Goal: Information Seeking & Learning: Learn about a topic

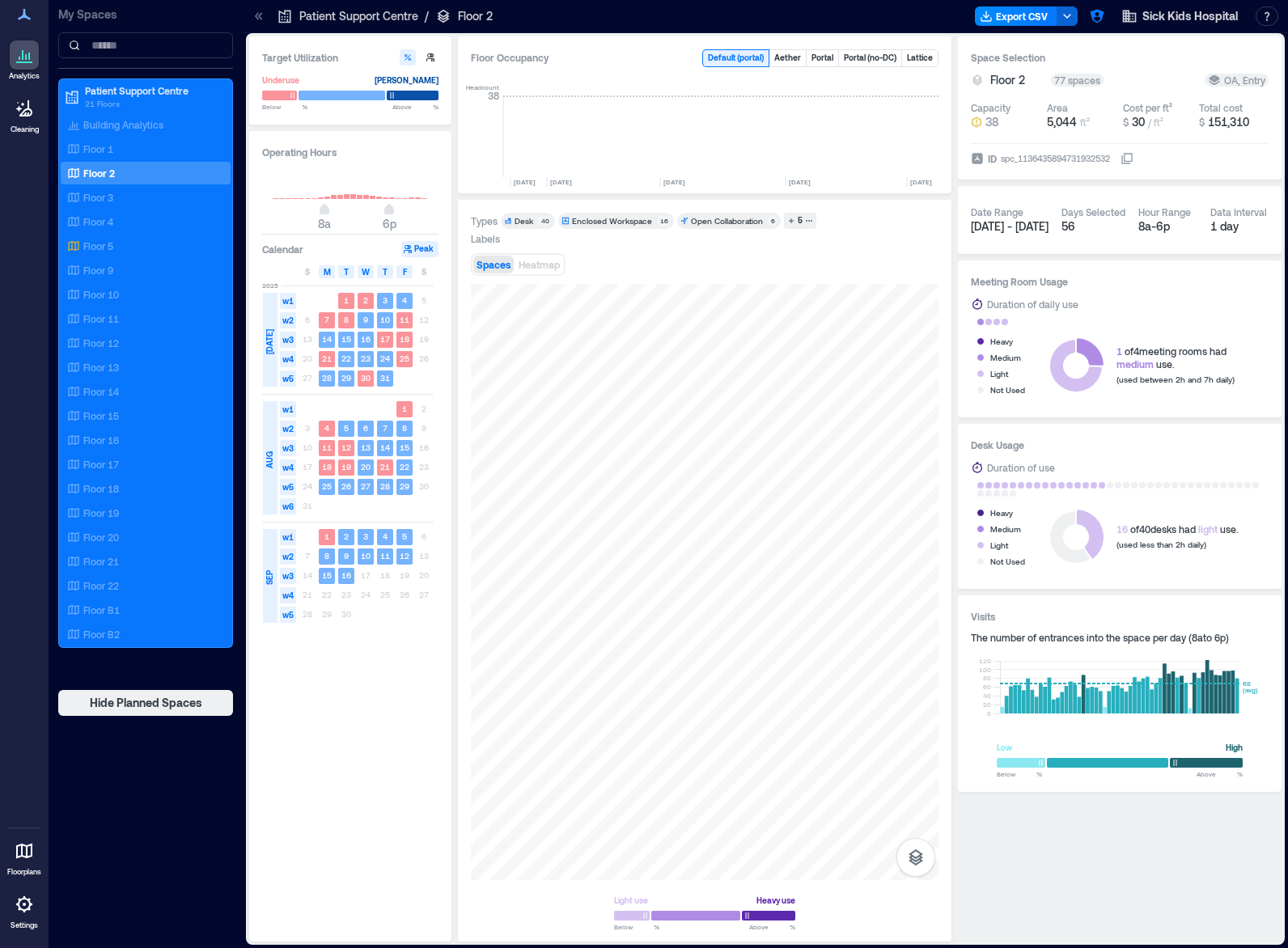
scroll to position [0, 3491]
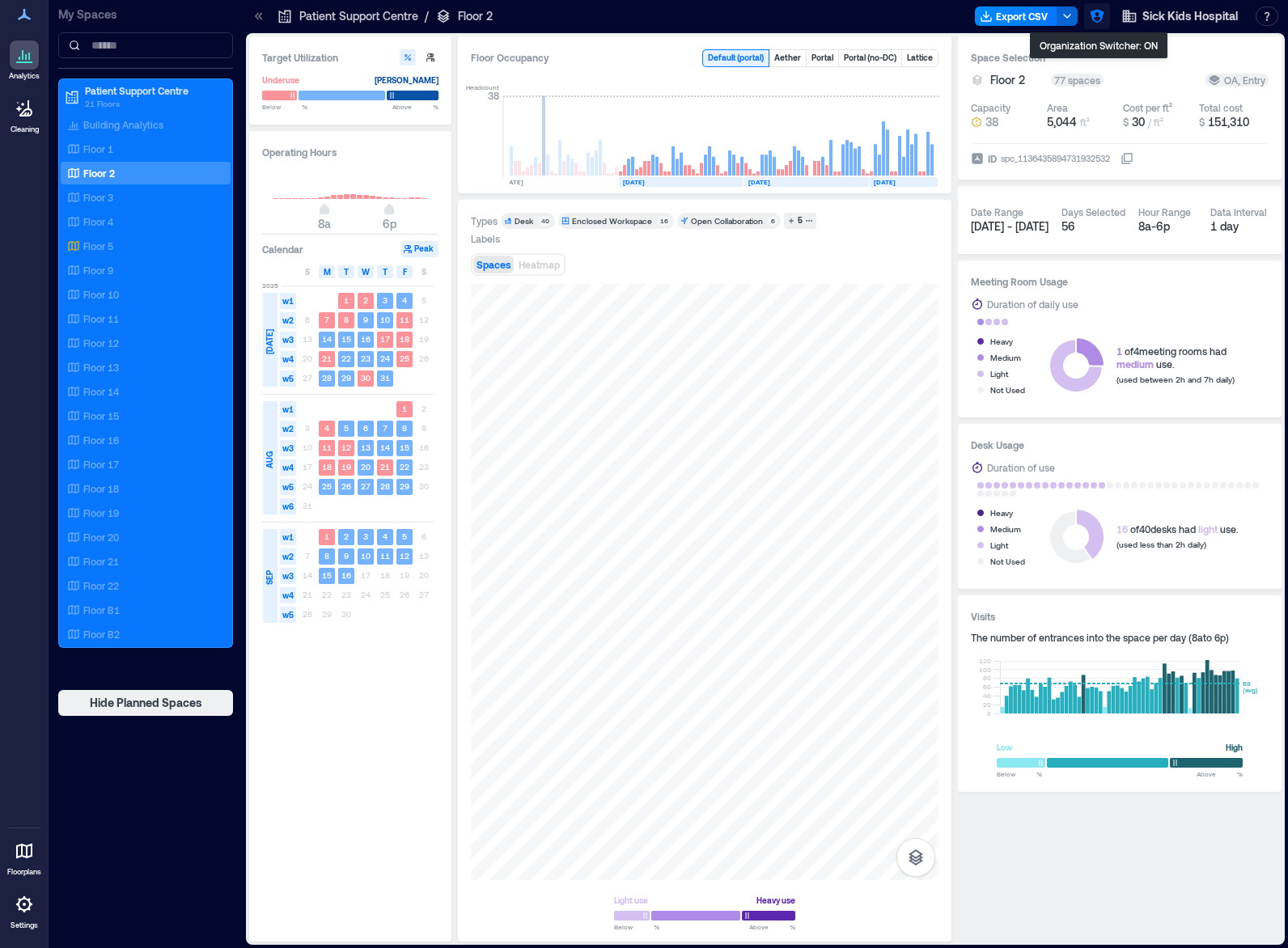
click at [1091, 13] on icon "button" at bounding box center [1096, 16] width 14 height 14
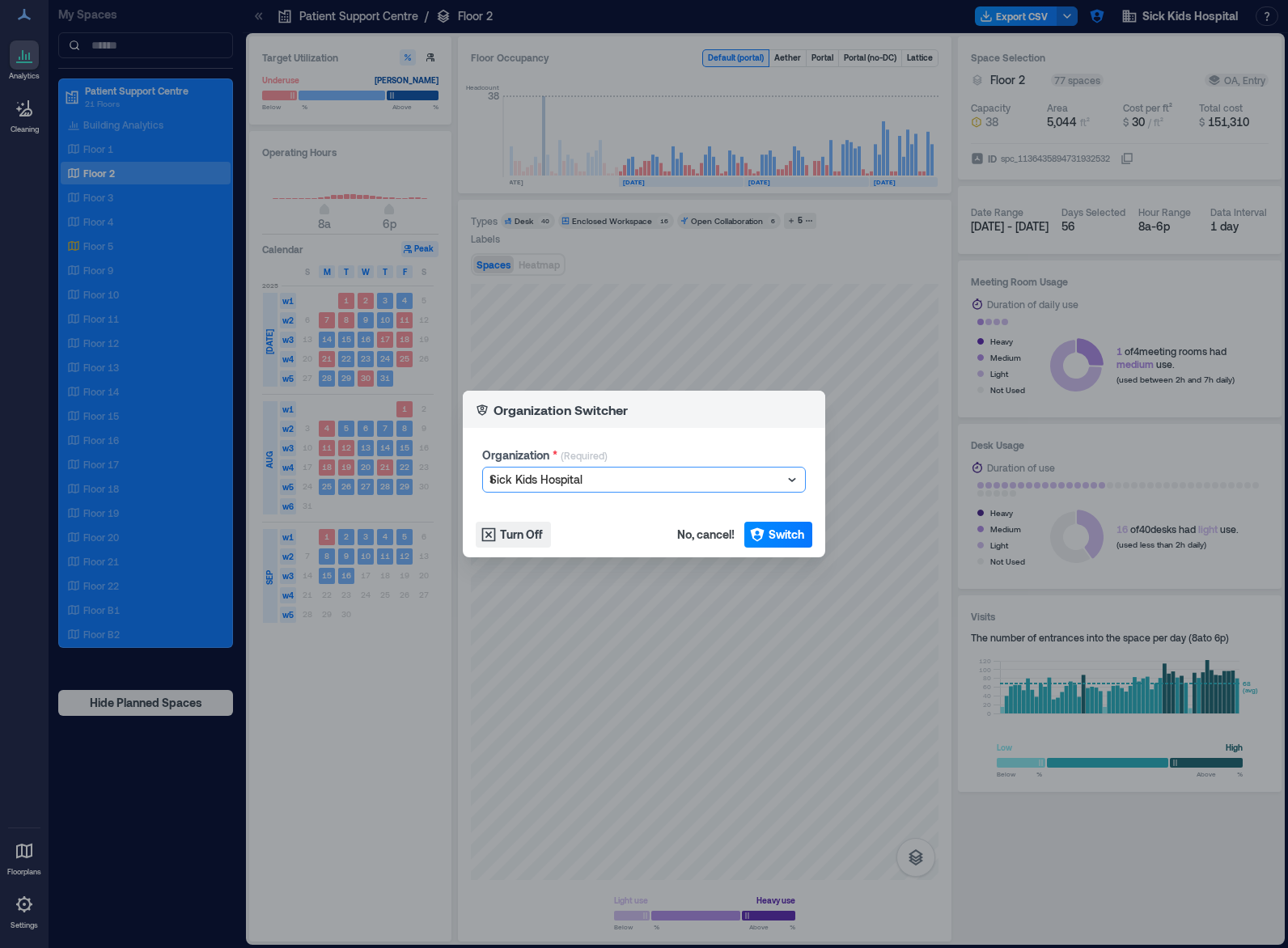
type input "***"
click at [786, 538] on span "Switch" at bounding box center [786, 534] width 35 height 16
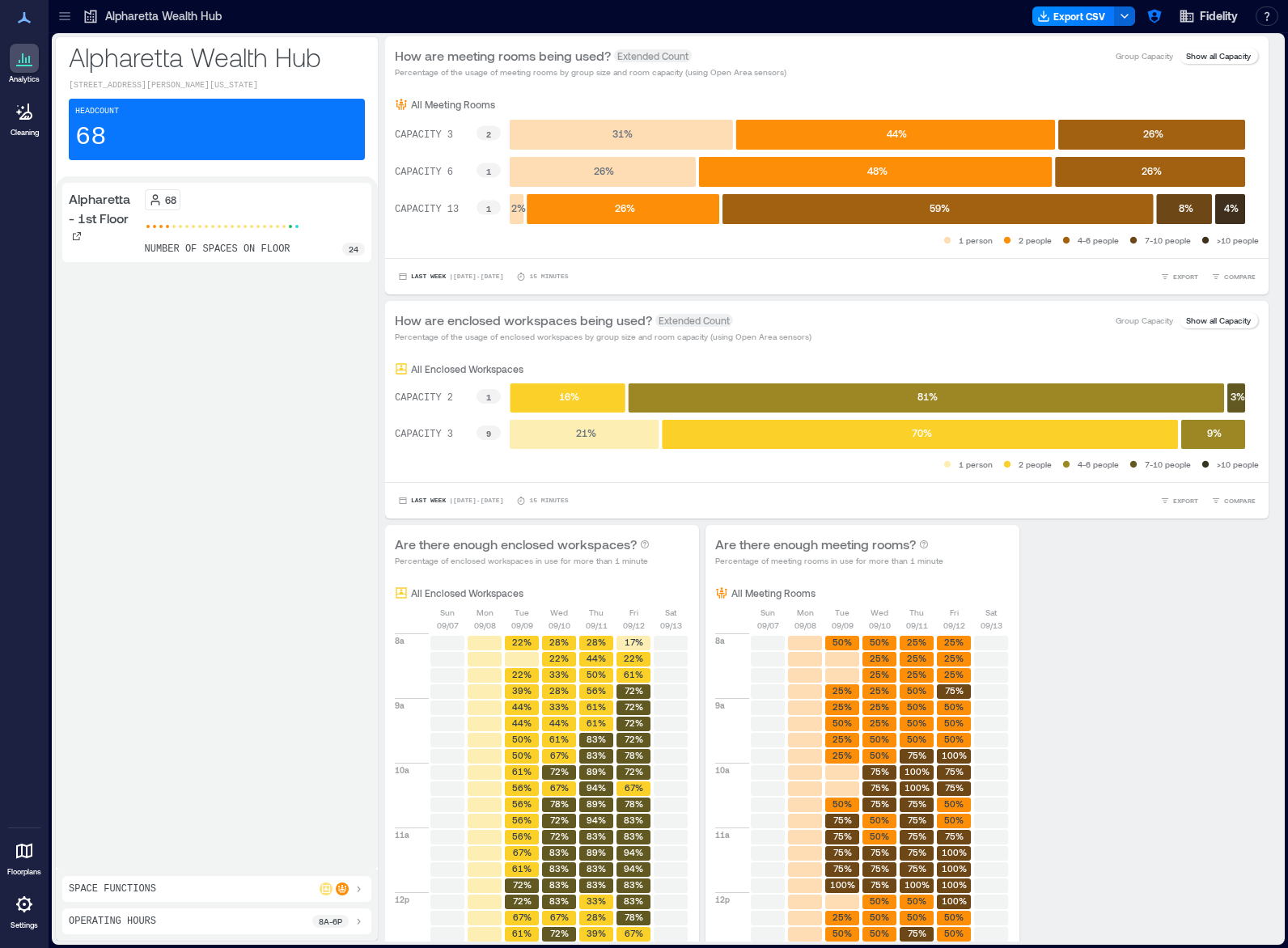
click at [66, 21] on icon at bounding box center [65, 16] width 16 height 16
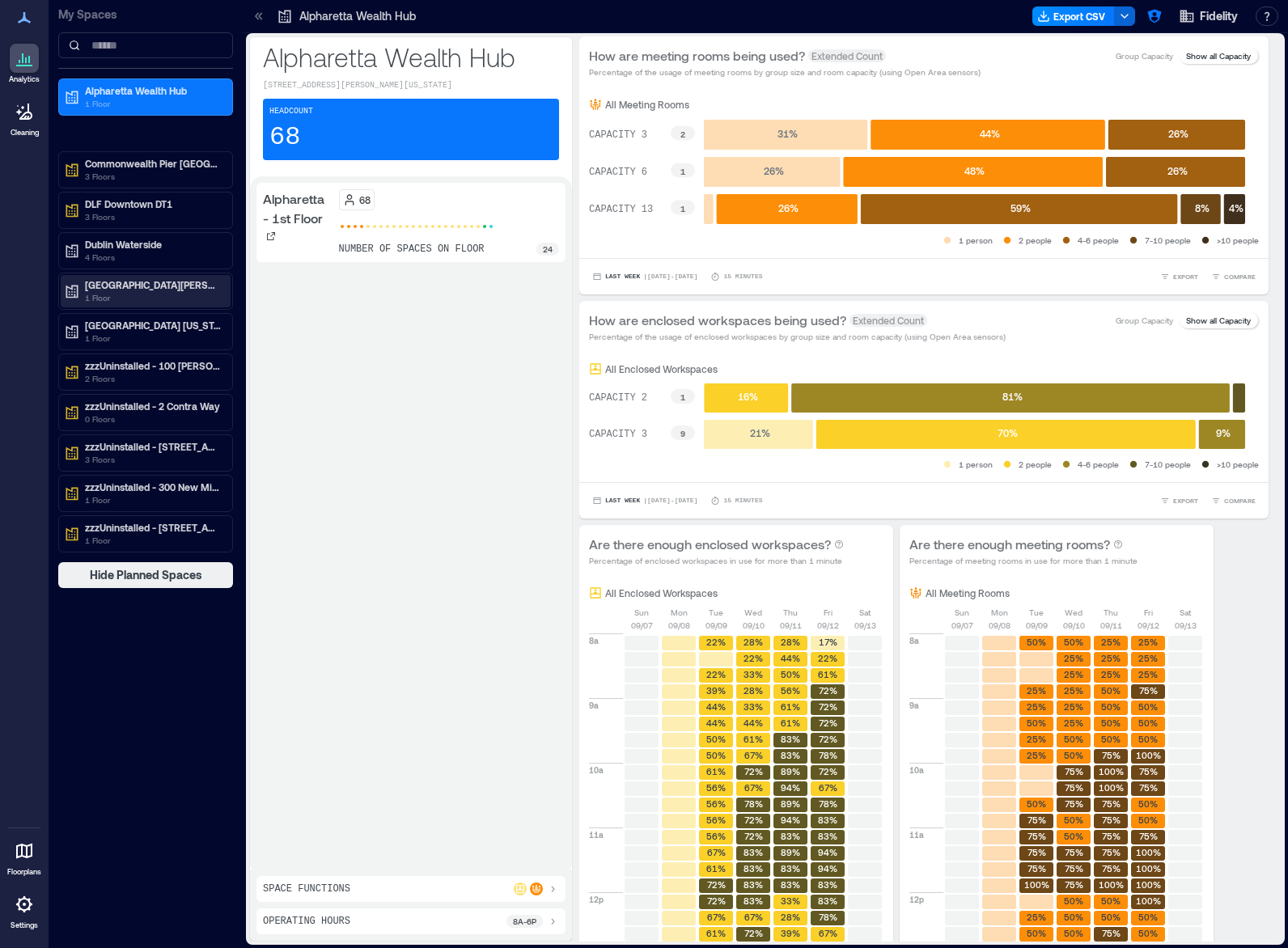
click at [133, 290] on p "Rancho Bernardo" at bounding box center [152, 284] width 136 height 13
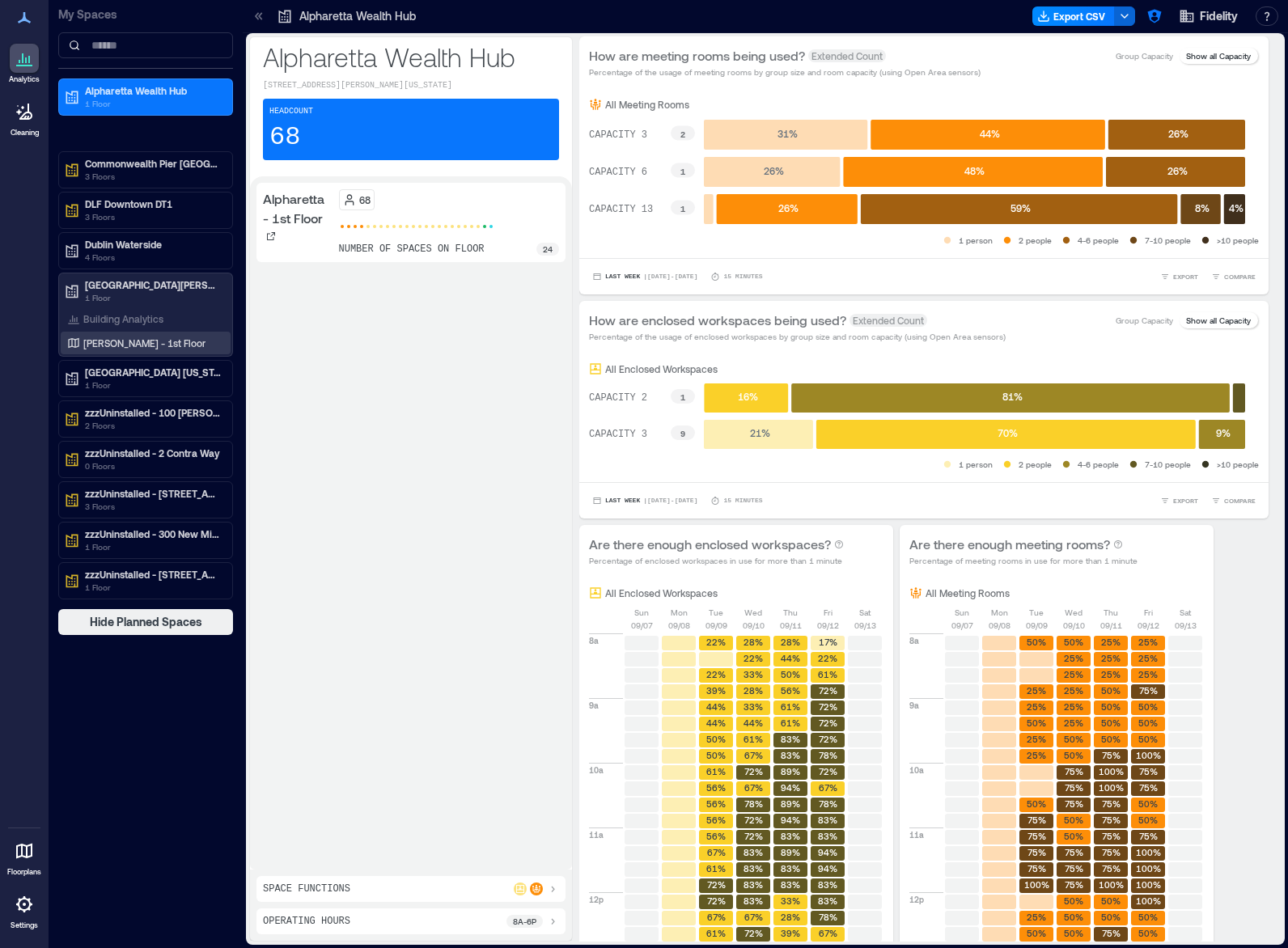
click at [132, 338] on p "Bernardo - 1st Floor" at bounding box center [145, 343] width 123 height 13
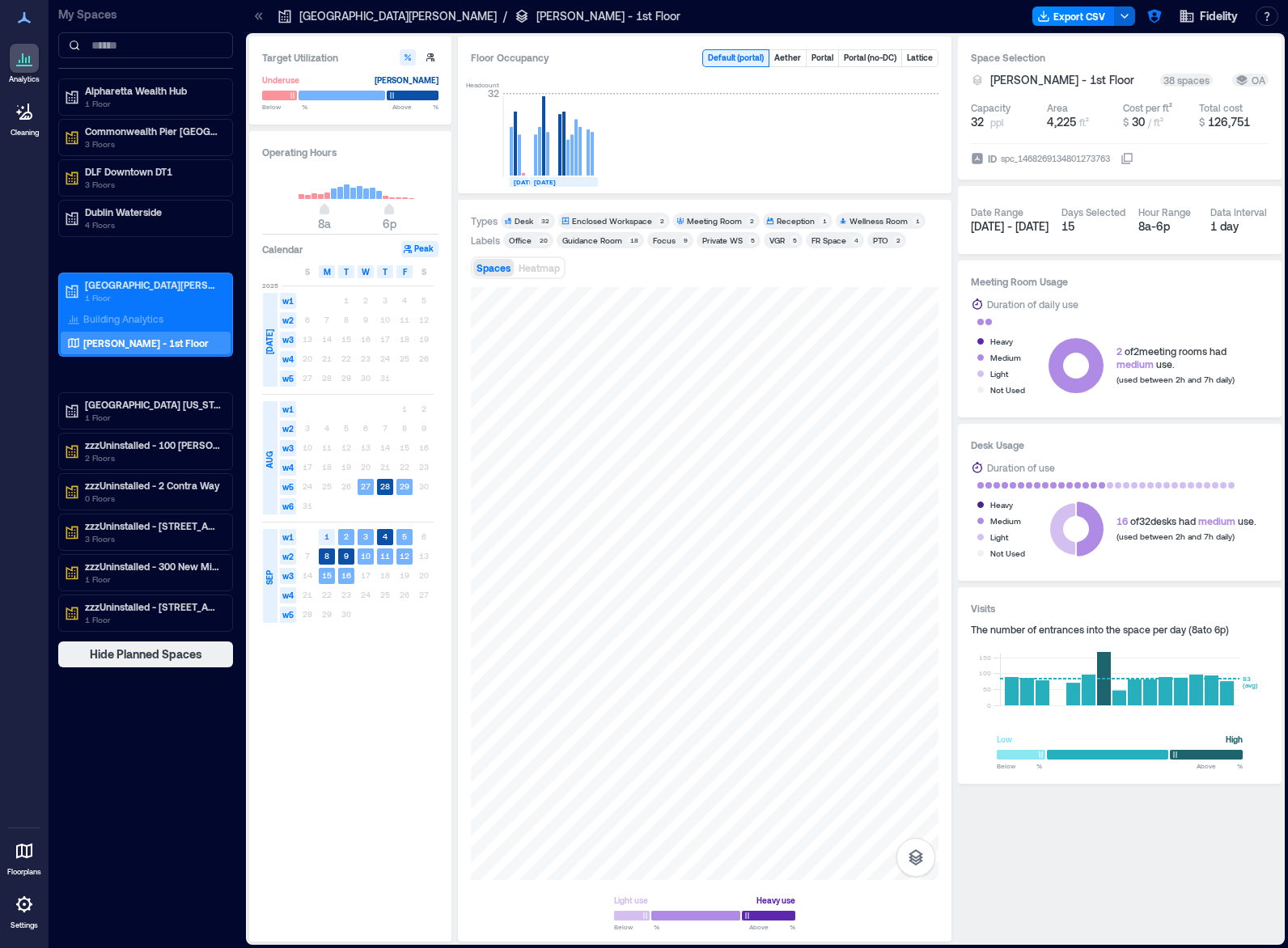
click at [425, 458] on div "17 18 19 20 21 22 23" at bounding box center [365, 467] width 136 height 19
click at [424, 449] on div "10 11 12 13 14 15 16" at bounding box center [365, 448] width 136 height 19
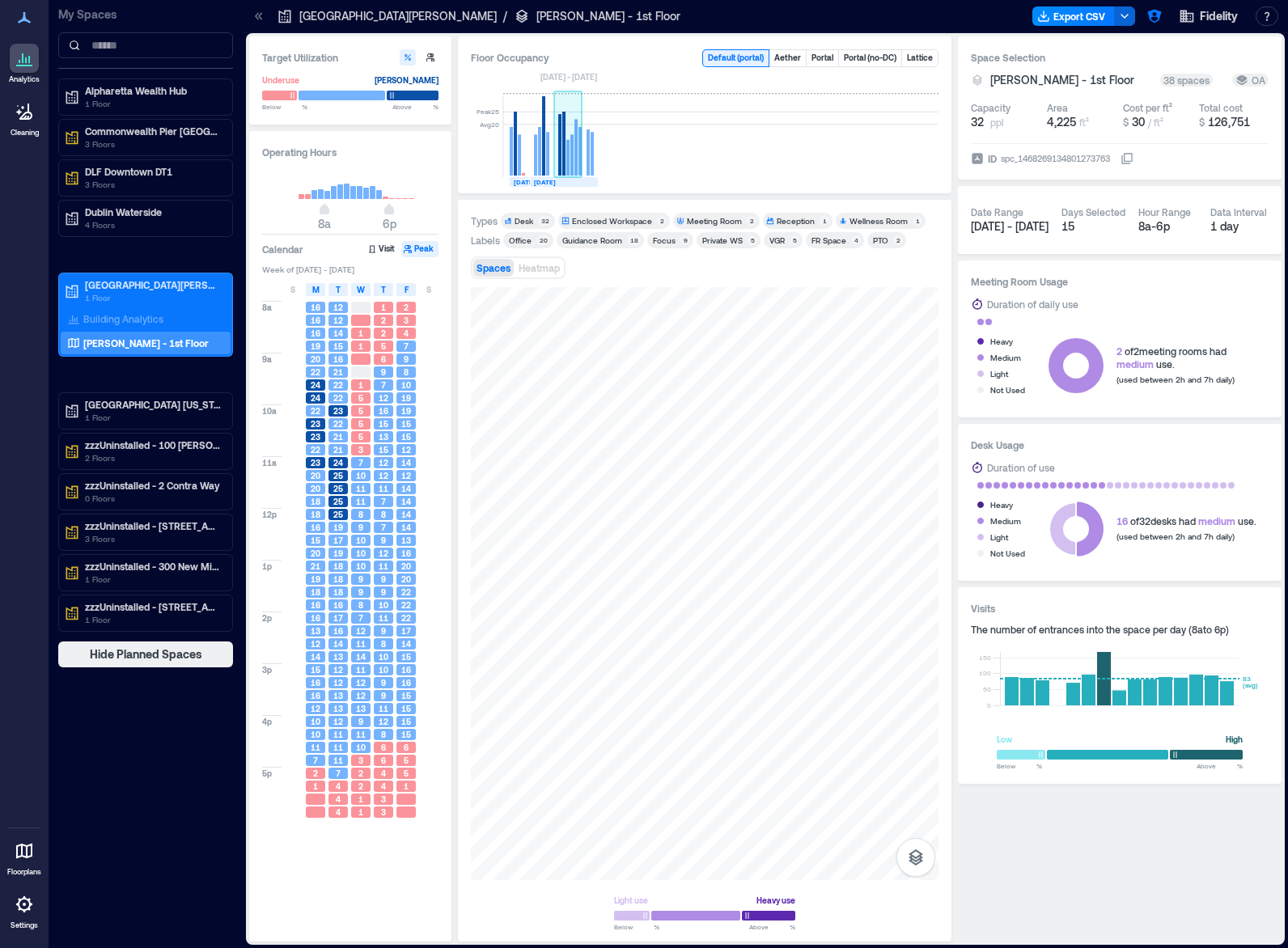
click at [573, 164] on rect at bounding box center [568, 137] width 28 height 81
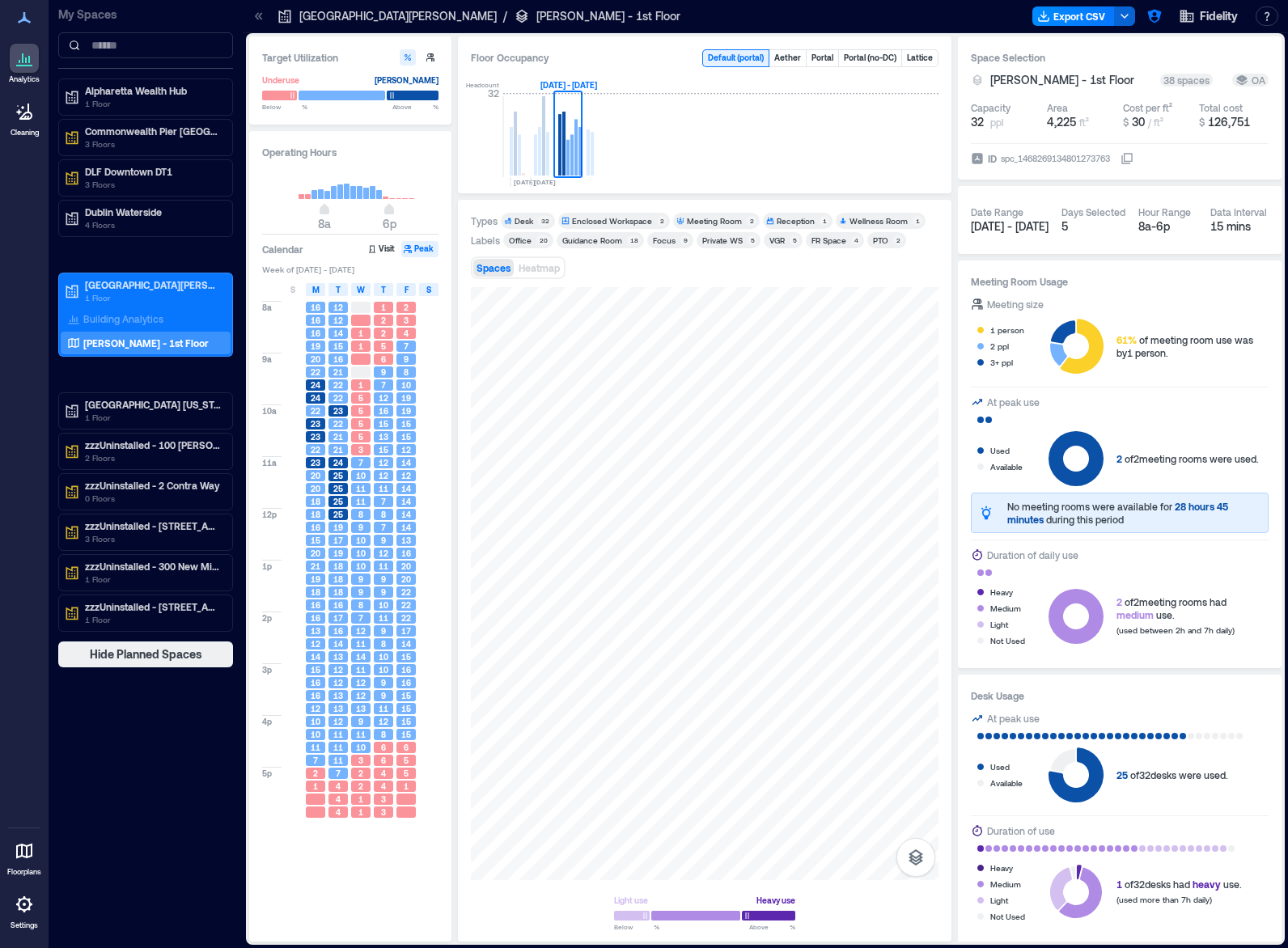
click at [432, 294] on div "S" at bounding box center [428, 289] width 19 height 13
click at [431, 456] on span "18" at bounding box center [428, 449] width 9 height 11
click at [541, 266] on span "Heatmap" at bounding box center [540, 268] width 41 height 11
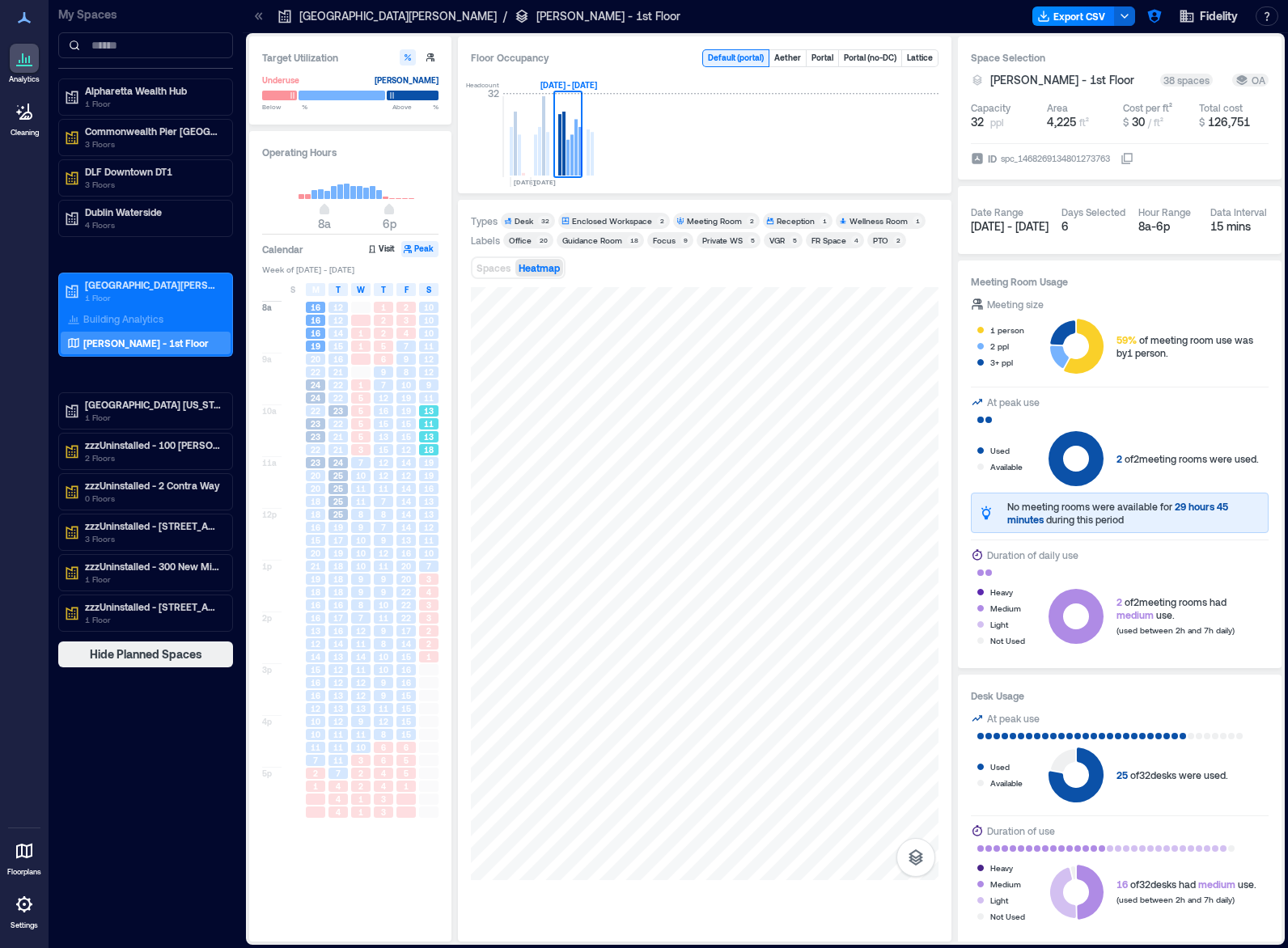
click at [433, 456] on div "18" at bounding box center [428, 449] width 19 height 11
click at [433, 497] on div "13" at bounding box center [428, 501] width 19 height 11
click at [421, 434] on div "13" at bounding box center [428, 437] width 19 height 11
click at [292, 290] on span "S" at bounding box center [293, 289] width 5 height 13
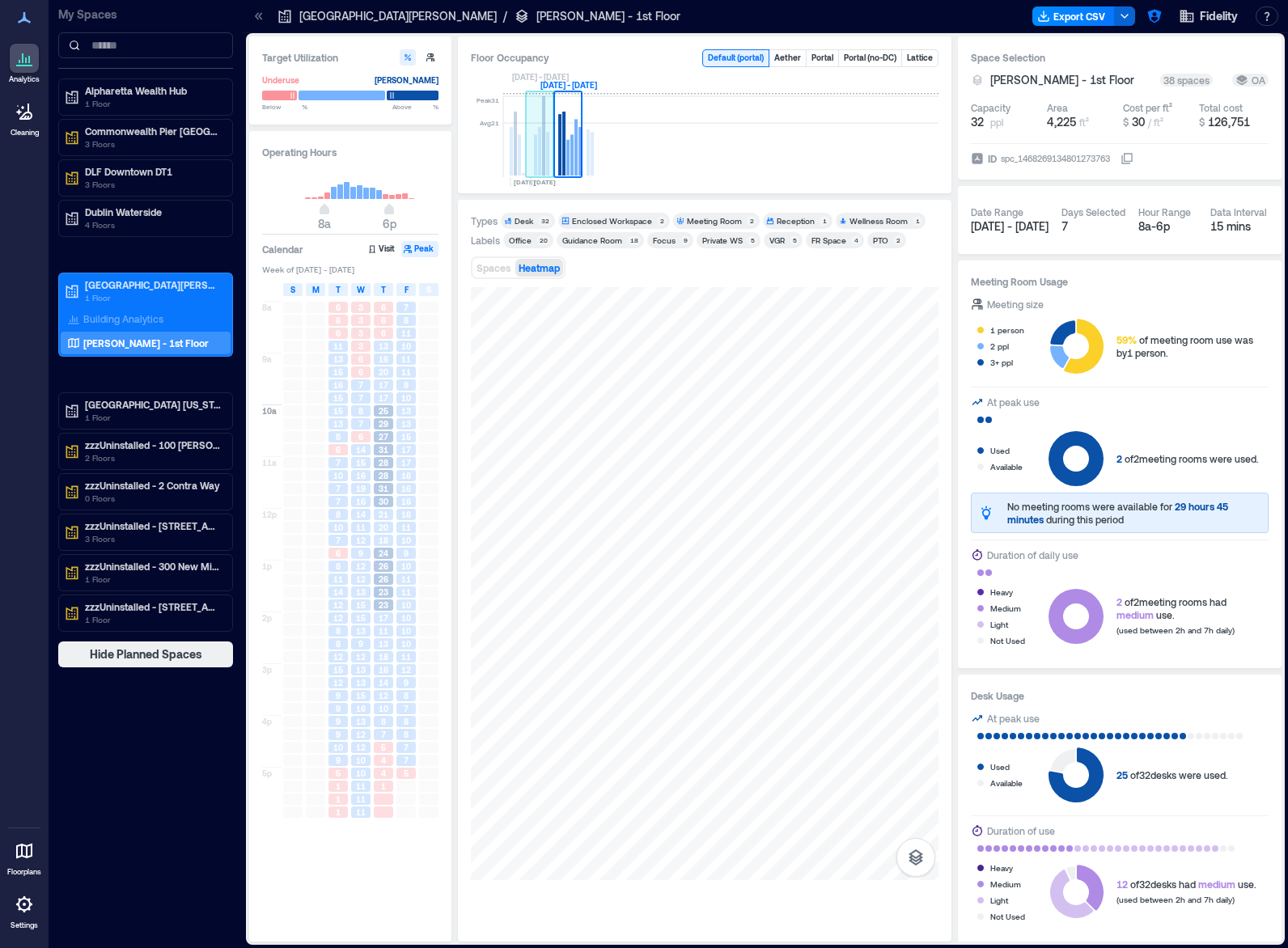
click at [535, 172] on rect at bounding box center [536, 155] width 3 height 41
click at [431, 439] on div at bounding box center [428, 437] width 19 height 11
click at [432, 528] on div at bounding box center [428, 527] width 19 height 11
click at [434, 496] on div at bounding box center [429, 502] width 22 height 13
click at [96, 325] on p "Building Analytics" at bounding box center [123, 319] width 80 height 13
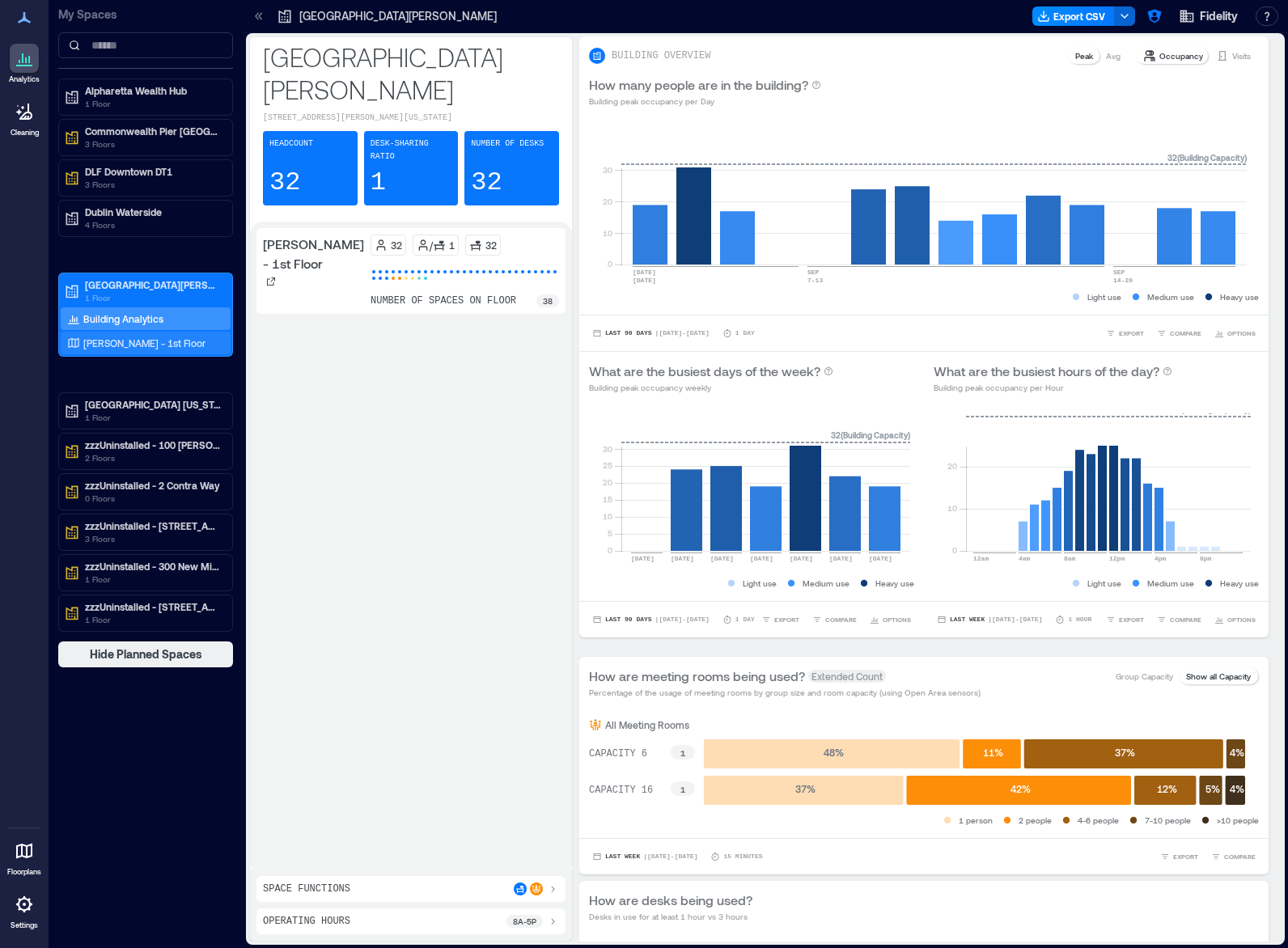
click at [155, 349] on p "Bernardo - 1st Floor" at bounding box center [145, 343] width 123 height 13
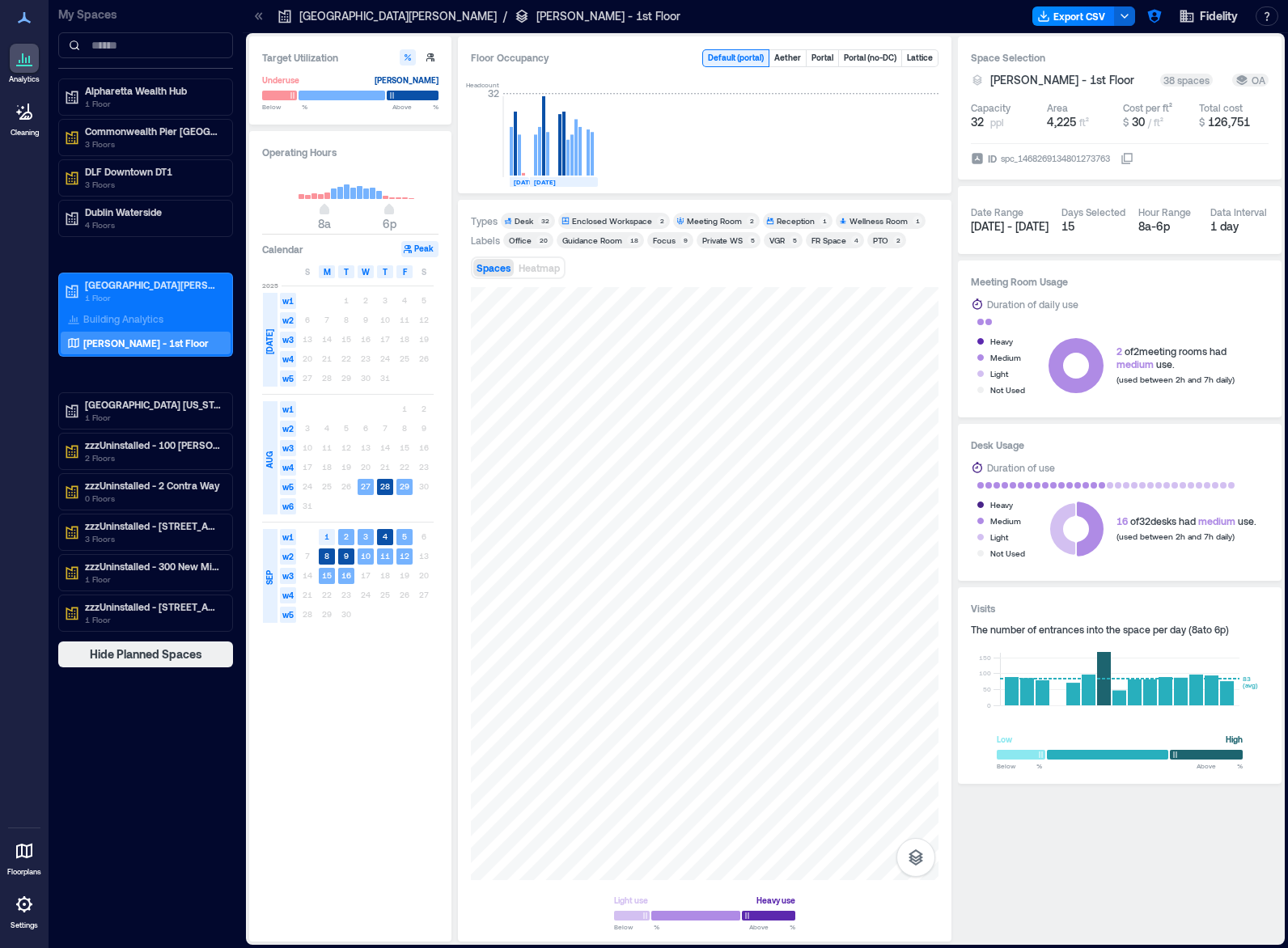
click at [638, 220] on div "Enclosed Workspace" at bounding box center [612, 220] width 80 height 11
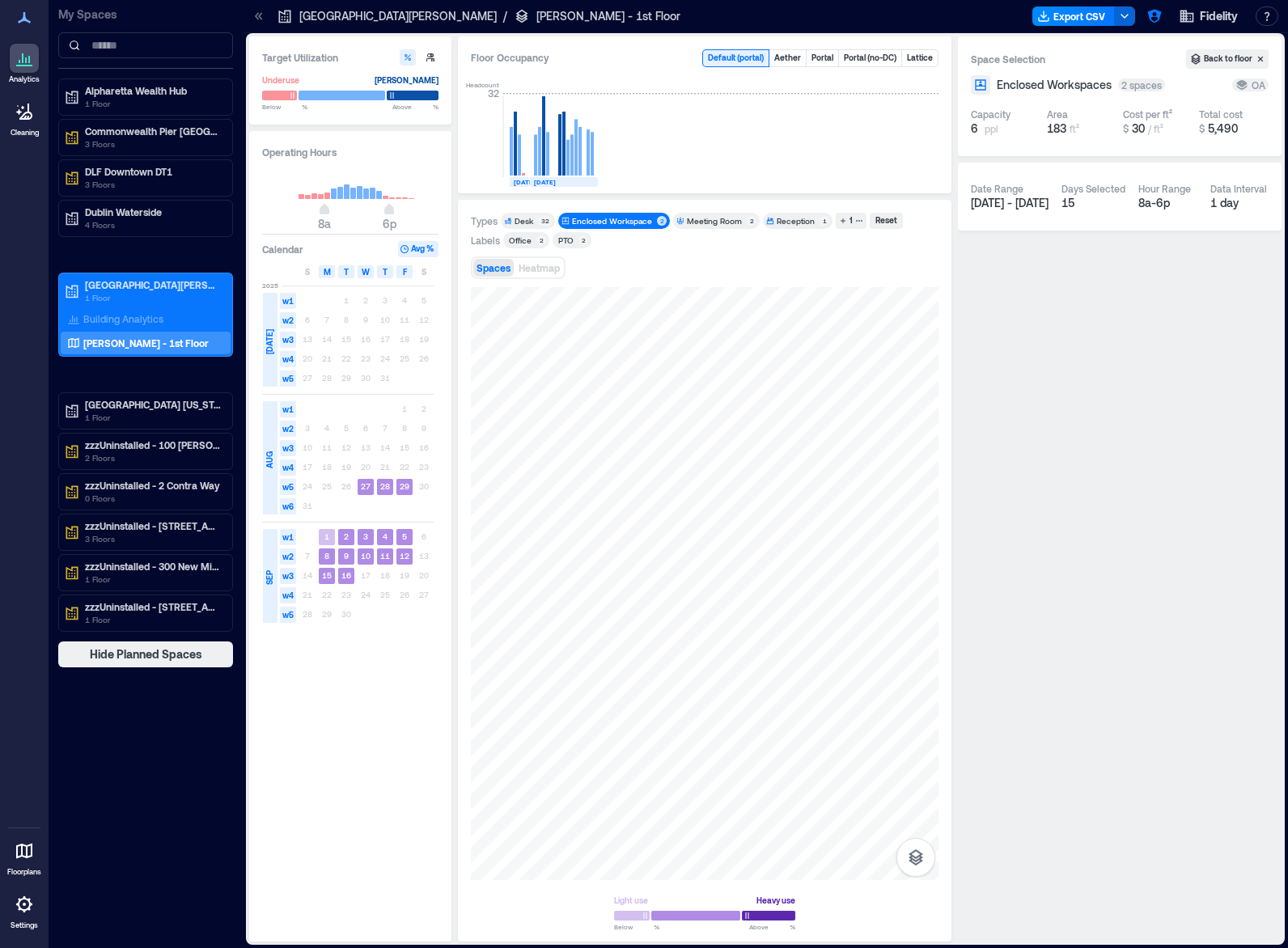
click at [623, 223] on div "Enclosed Workspace" at bounding box center [612, 220] width 80 height 11
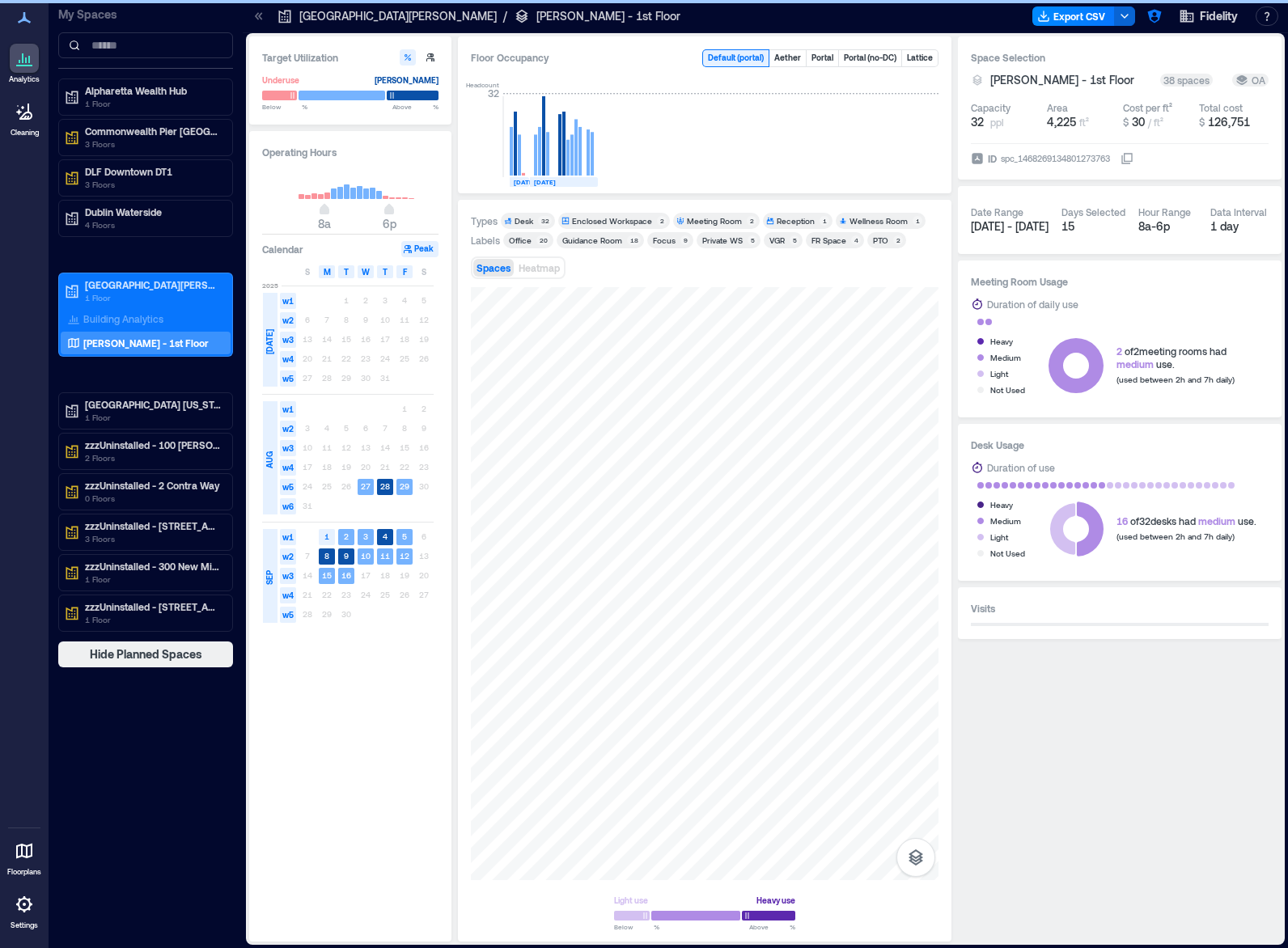
click at [530, 237] on div "Office" at bounding box center [520, 240] width 22 height 11
